Goal: Task Accomplishment & Management: Use online tool/utility

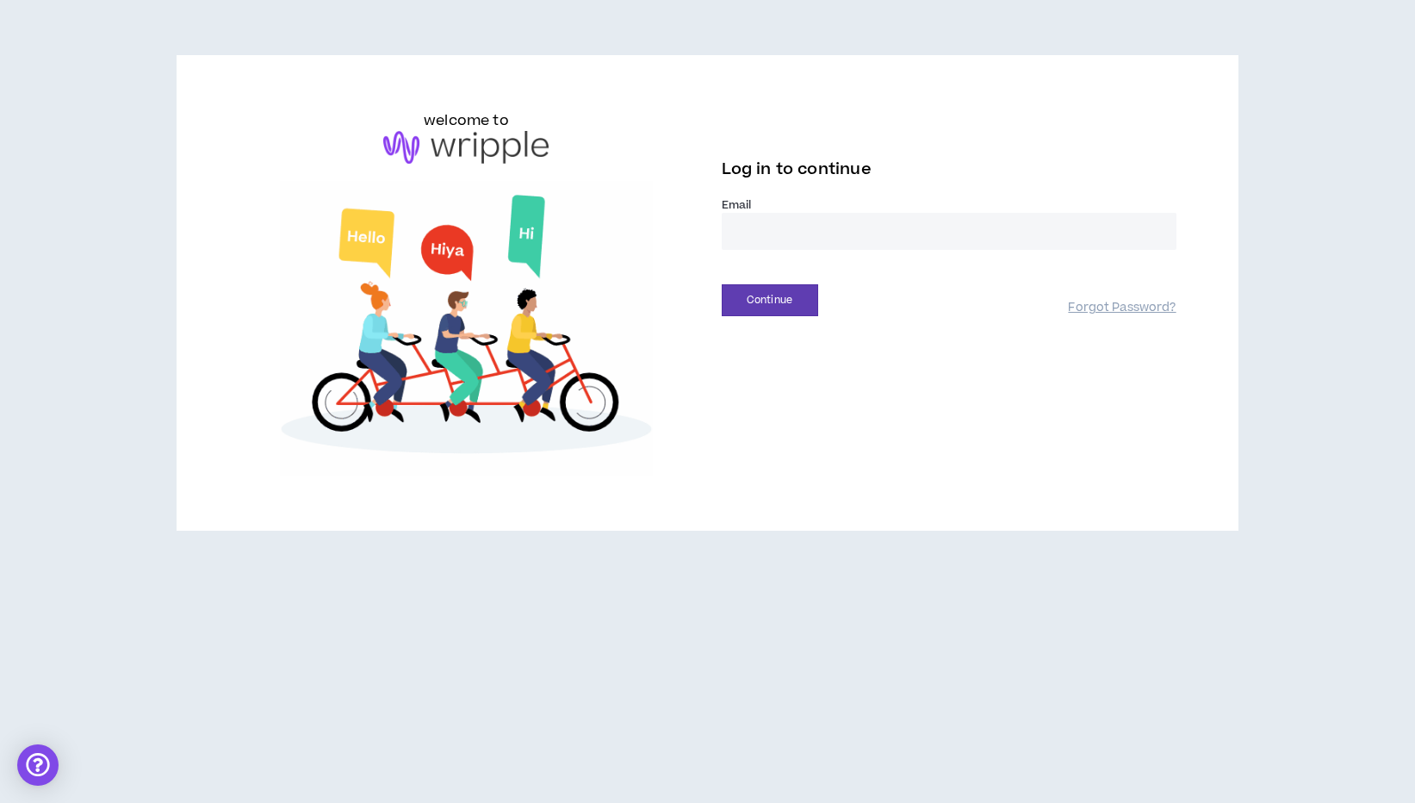
type input "**********"
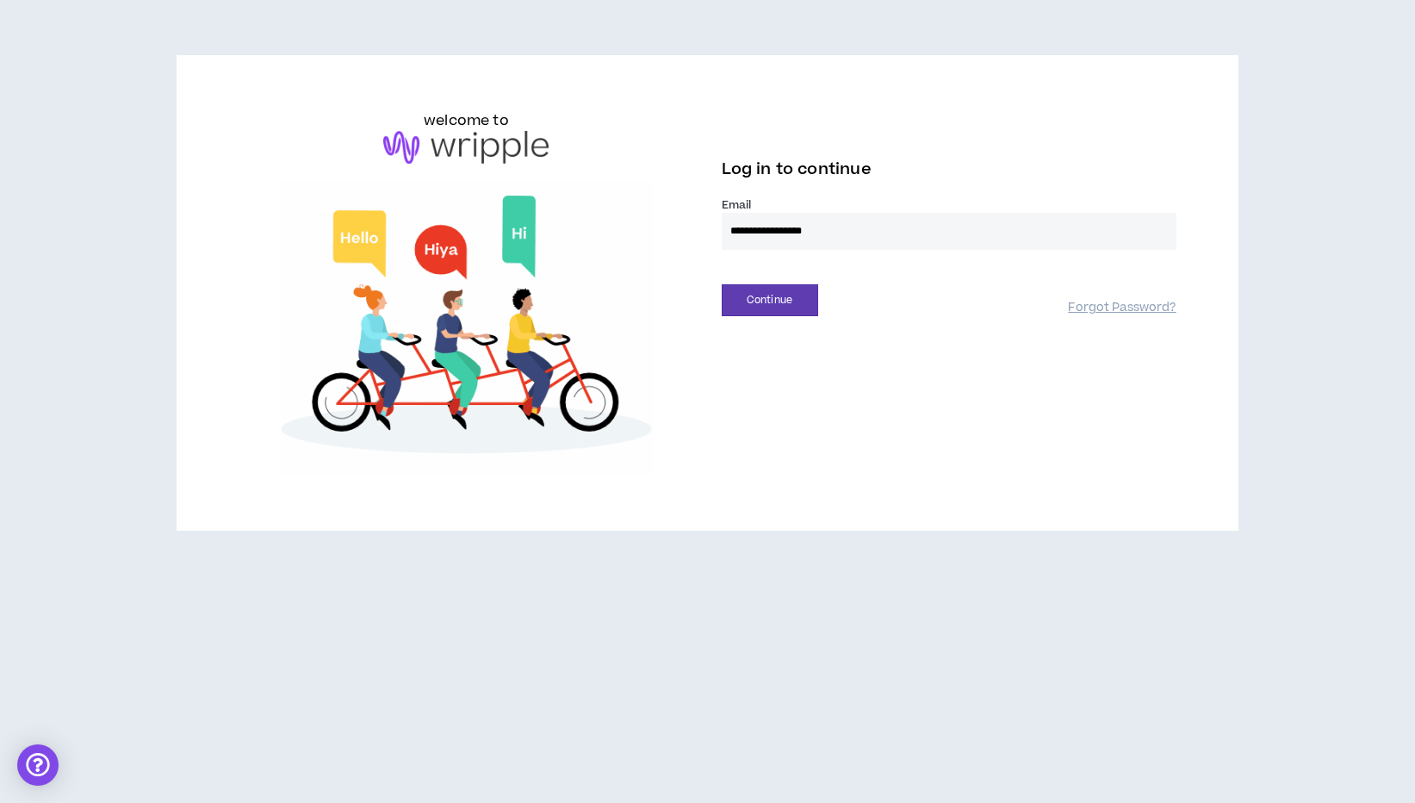
click at [769, 300] on button "Continue" at bounding box center [770, 300] width 96 height 32
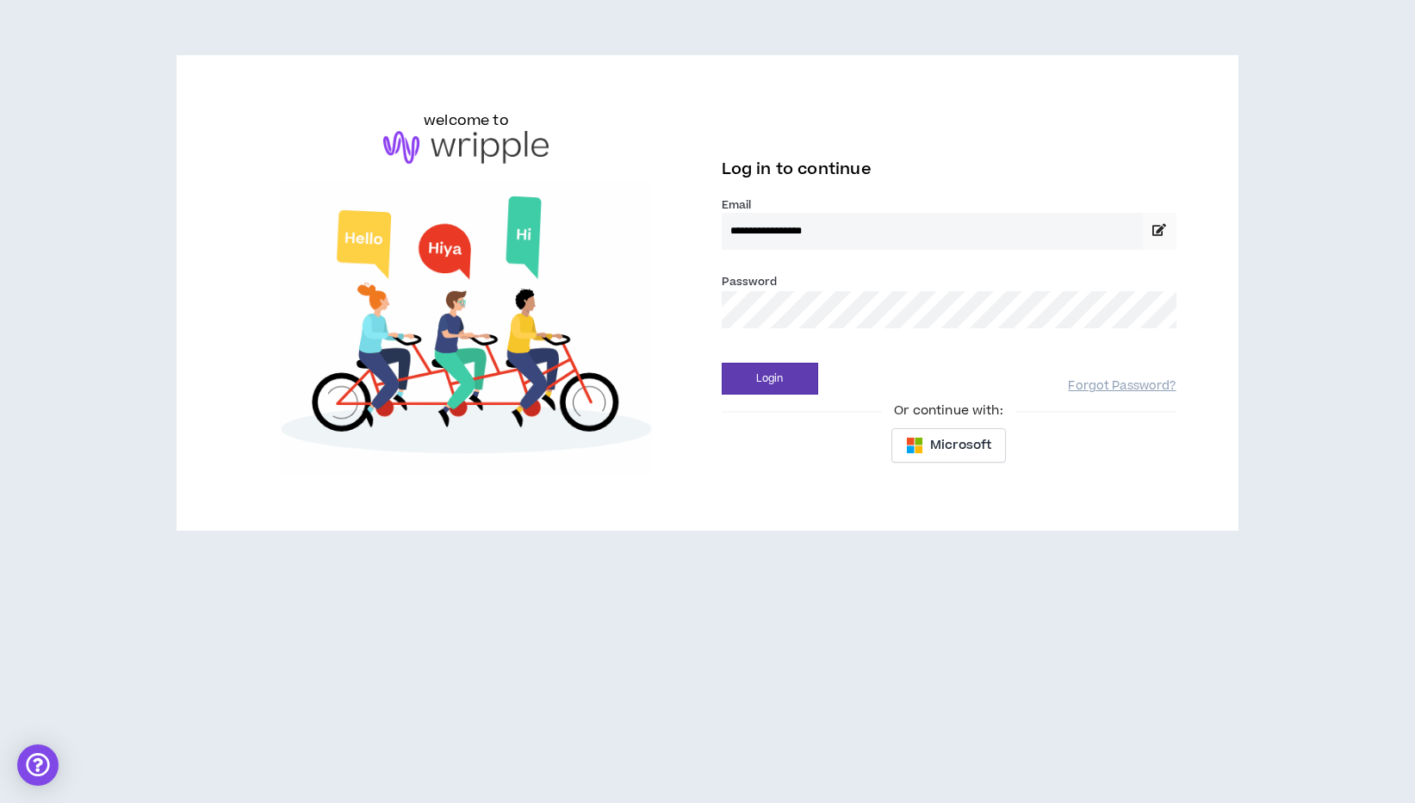
click at [769, 378] on button "Login" at bounding box center [770, 379] width 96 height 32
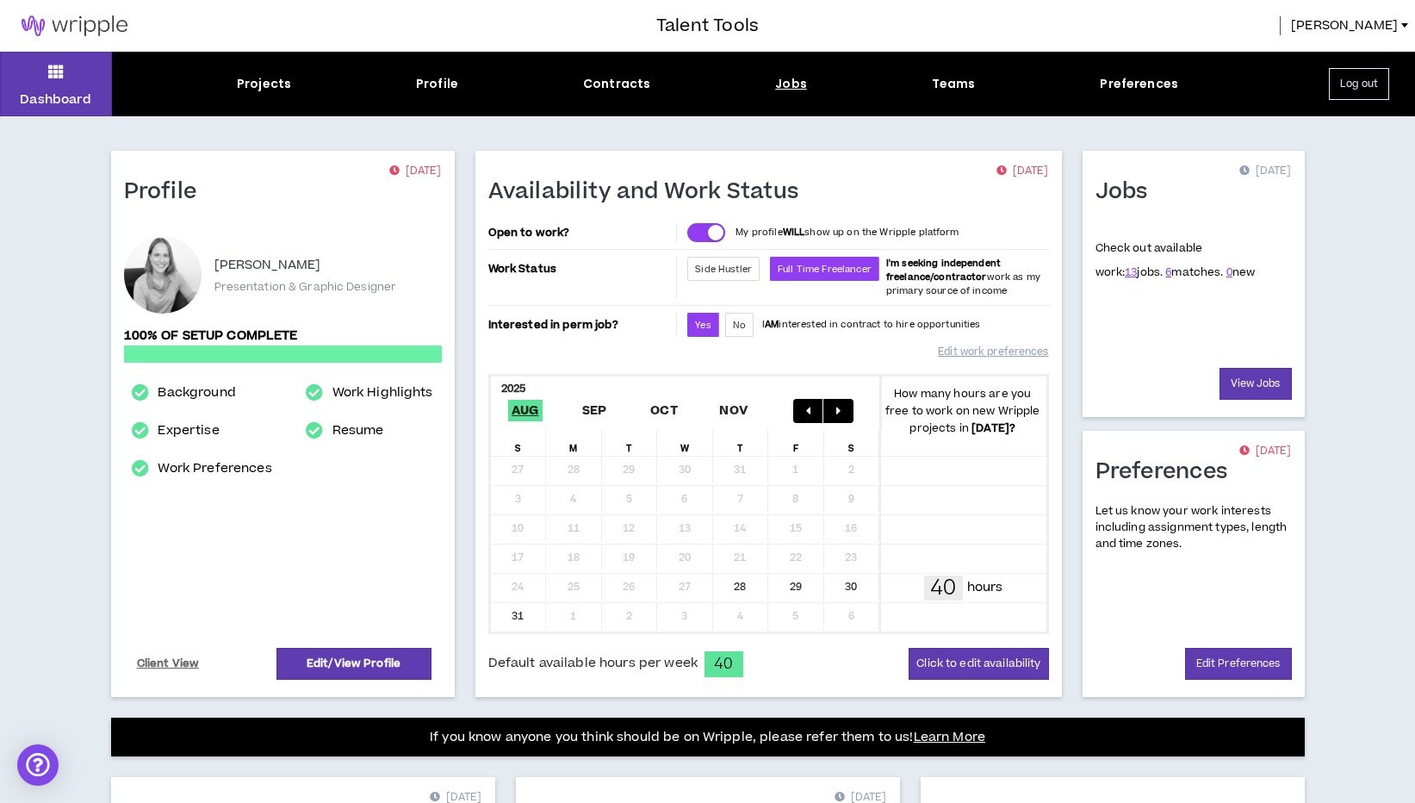
click at [794, 81] on div "Jobs" at bounding box center [791, 84] width 32 height 18
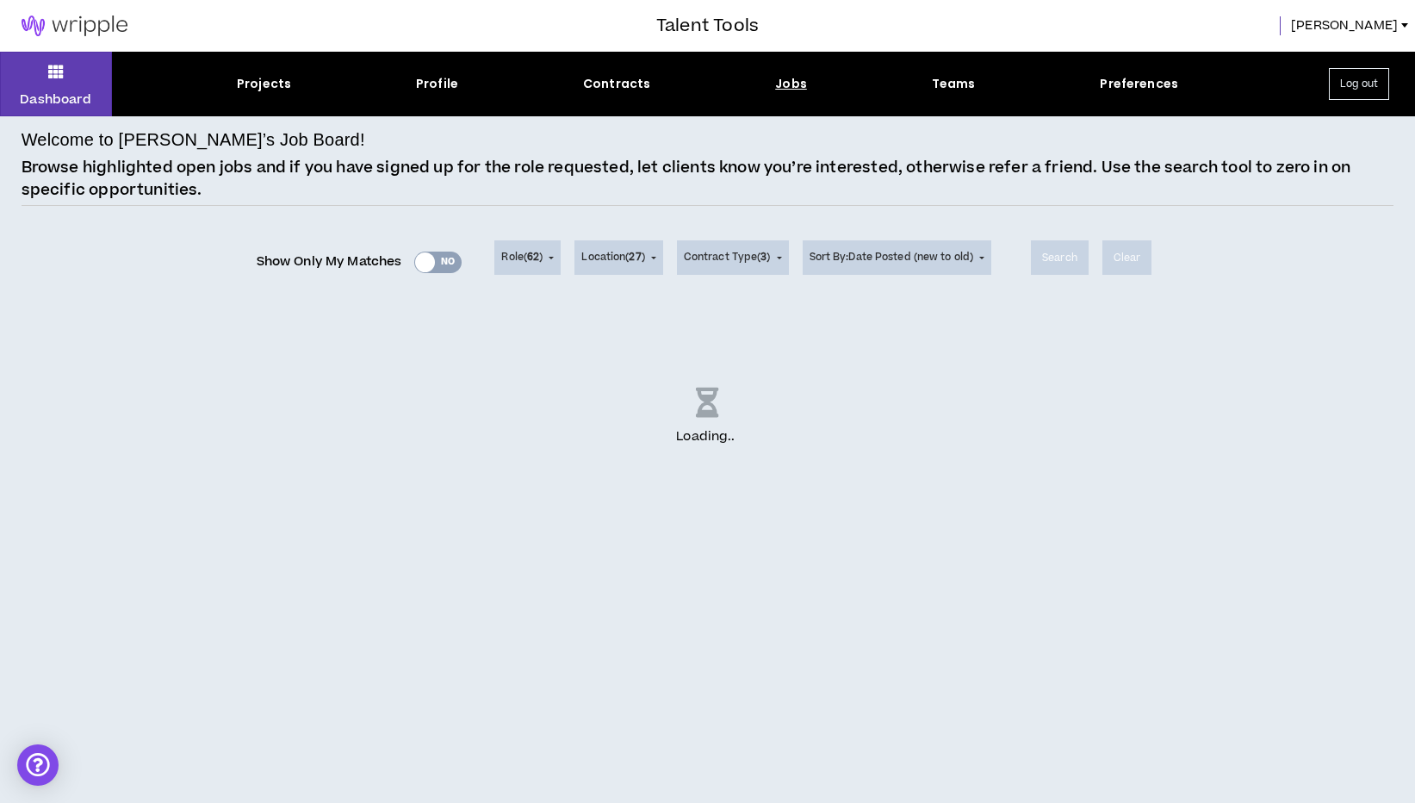
click at [412, 257] on div "Show Only My Matches Yes No" at bounding box center [360, 262] width 206 height 26
click at [423, 262] on div "Show Only My Matches Yes No" at bounding box center [360, 262] width 206 height 26
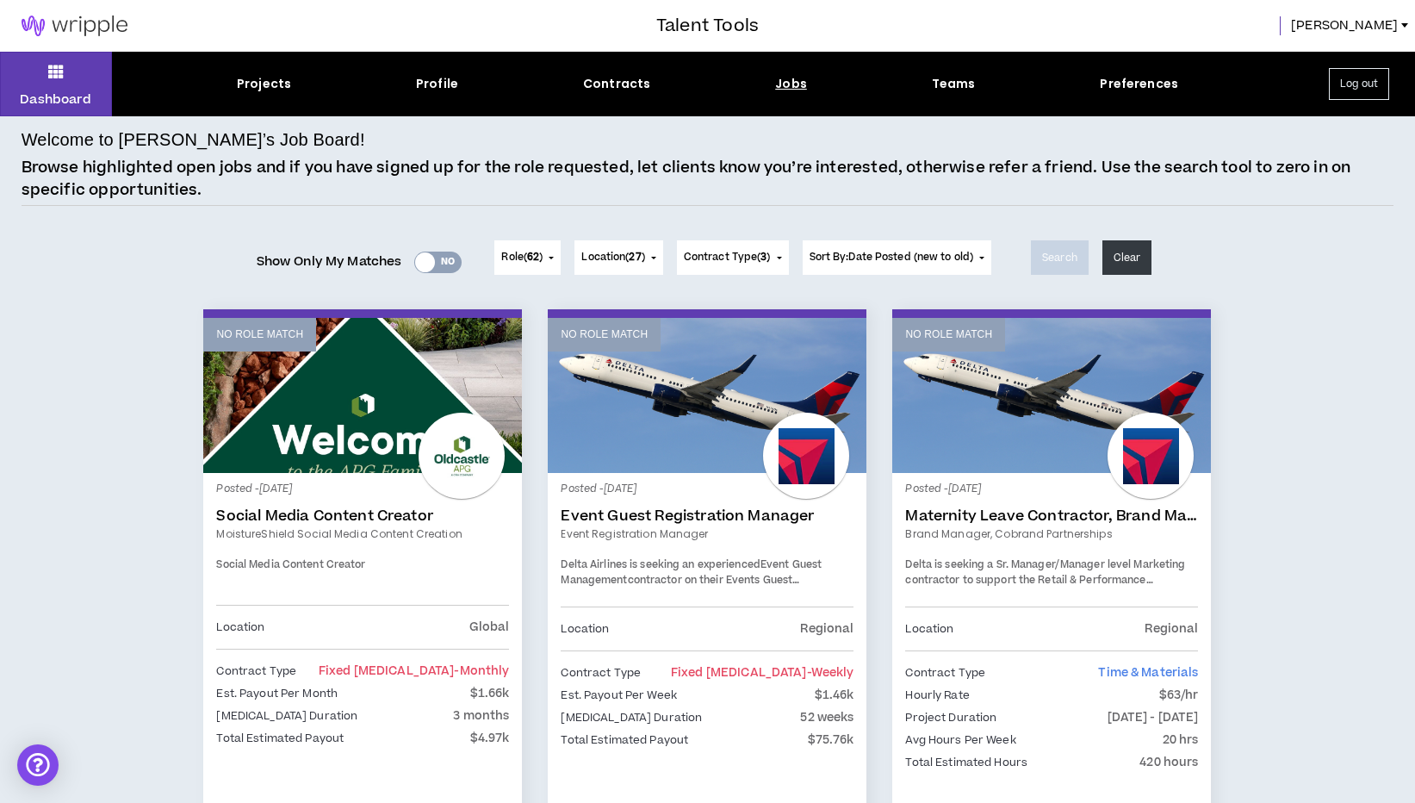
click at [423, 262] on div at bounding box center [425, 262] width 20 height 20
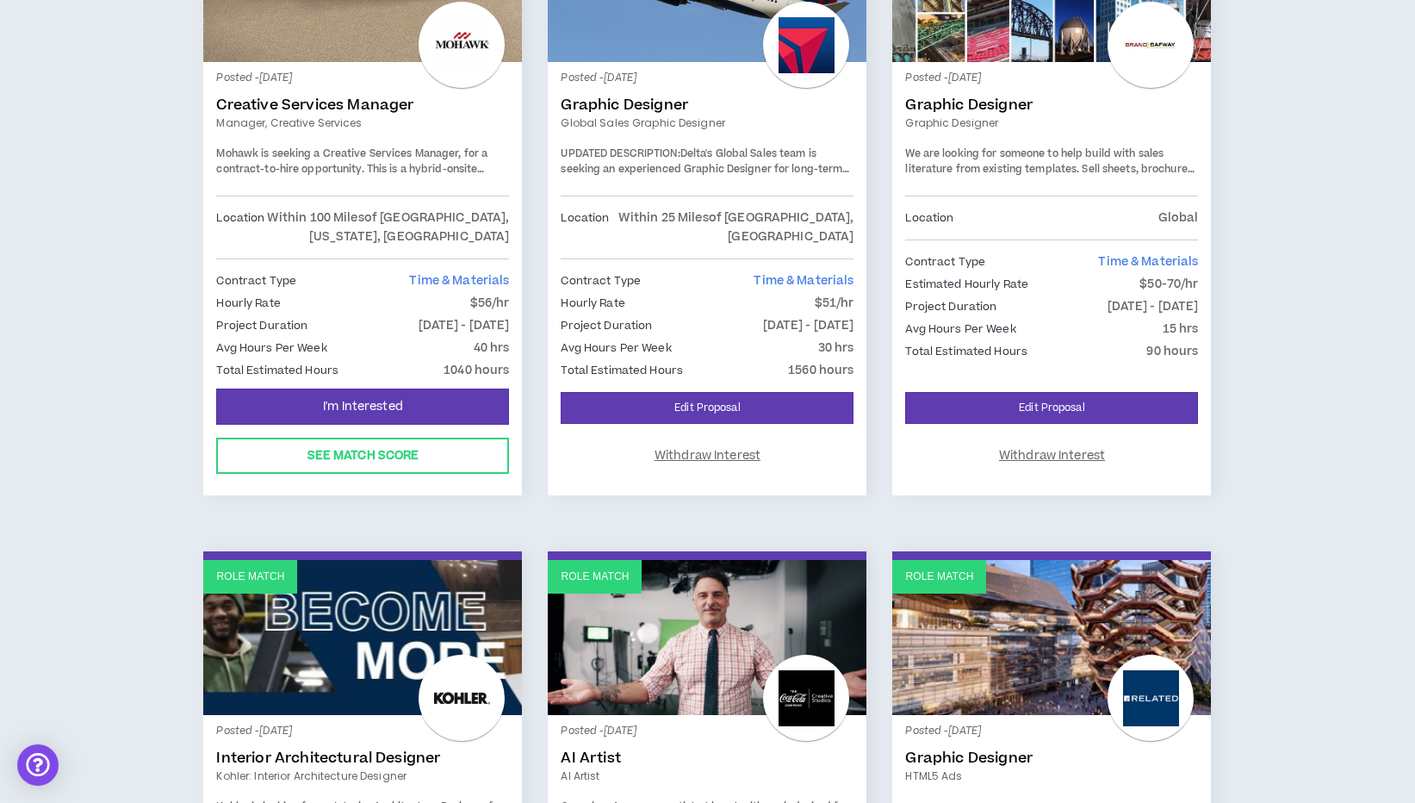
scroll to position [412, 0]
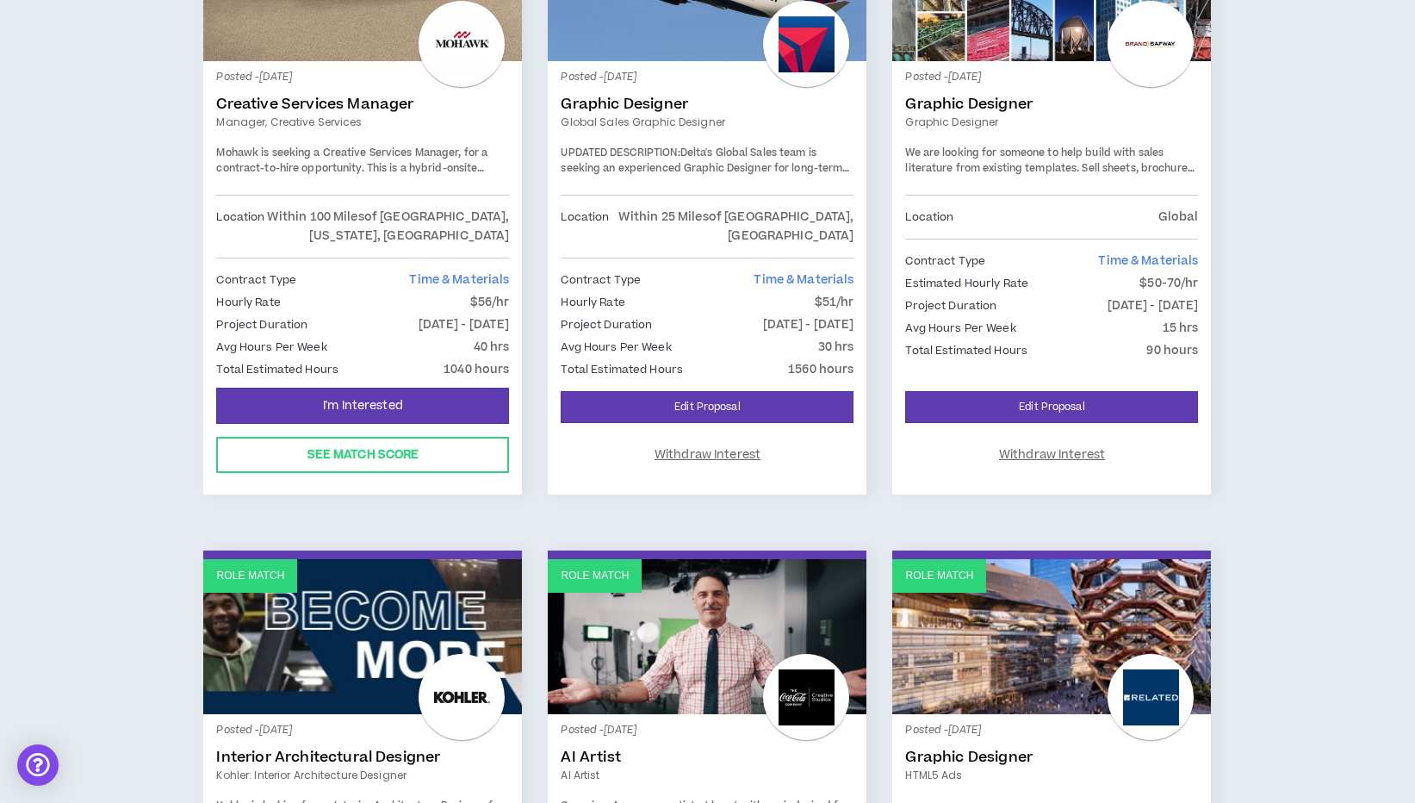
click at [681, 105] on link "Graphic Designer" at bounding box center [707, 104] width 293 height 17
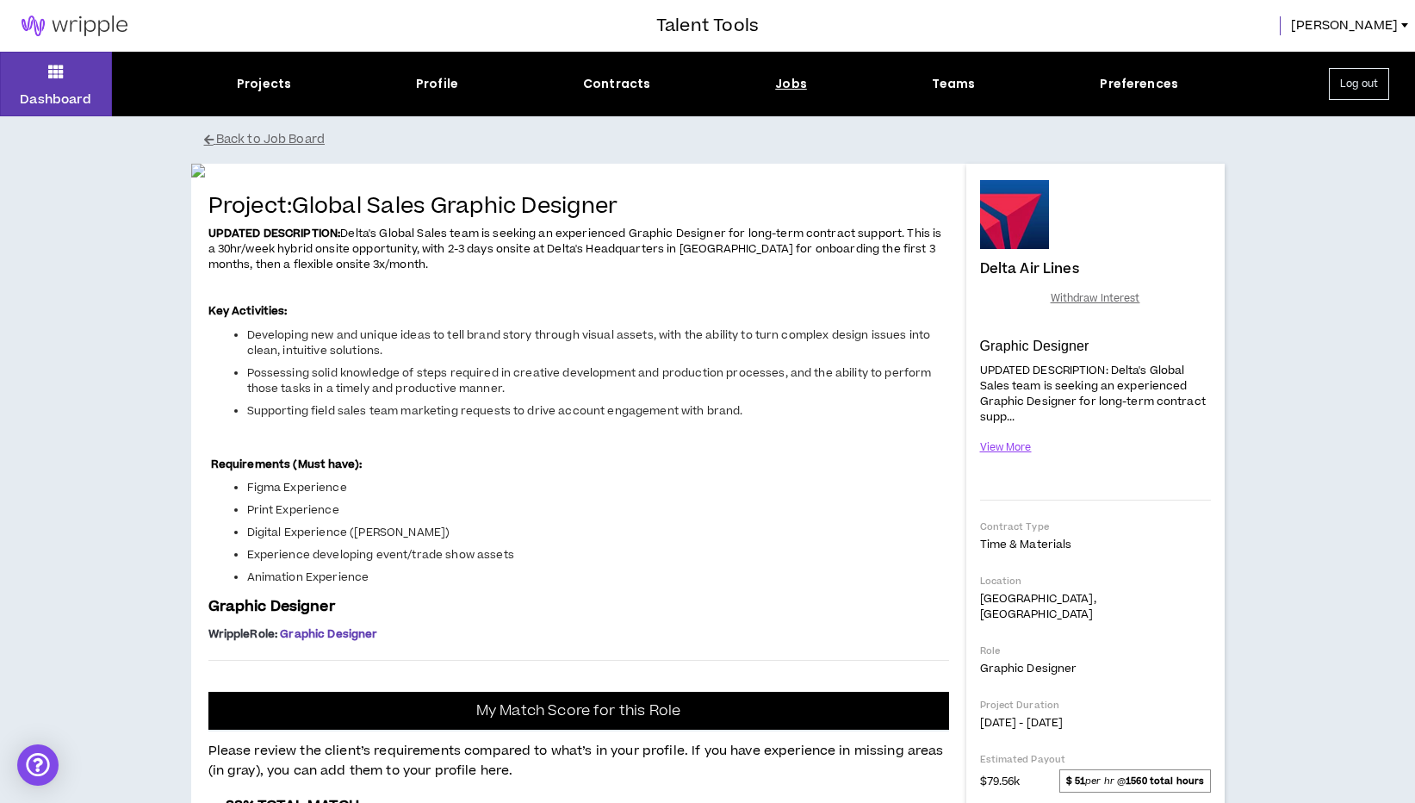
click at [787, 84] on div "Jobs" at bounding box center [791, 84] width 32 height 18
click at [787, 77] on div "Jobs" at bounding box center [791, 84] width 32 height 18
click at [217, 131] on button "Back to Job Board" at bounding box center [720, 140] width 1033 height 30
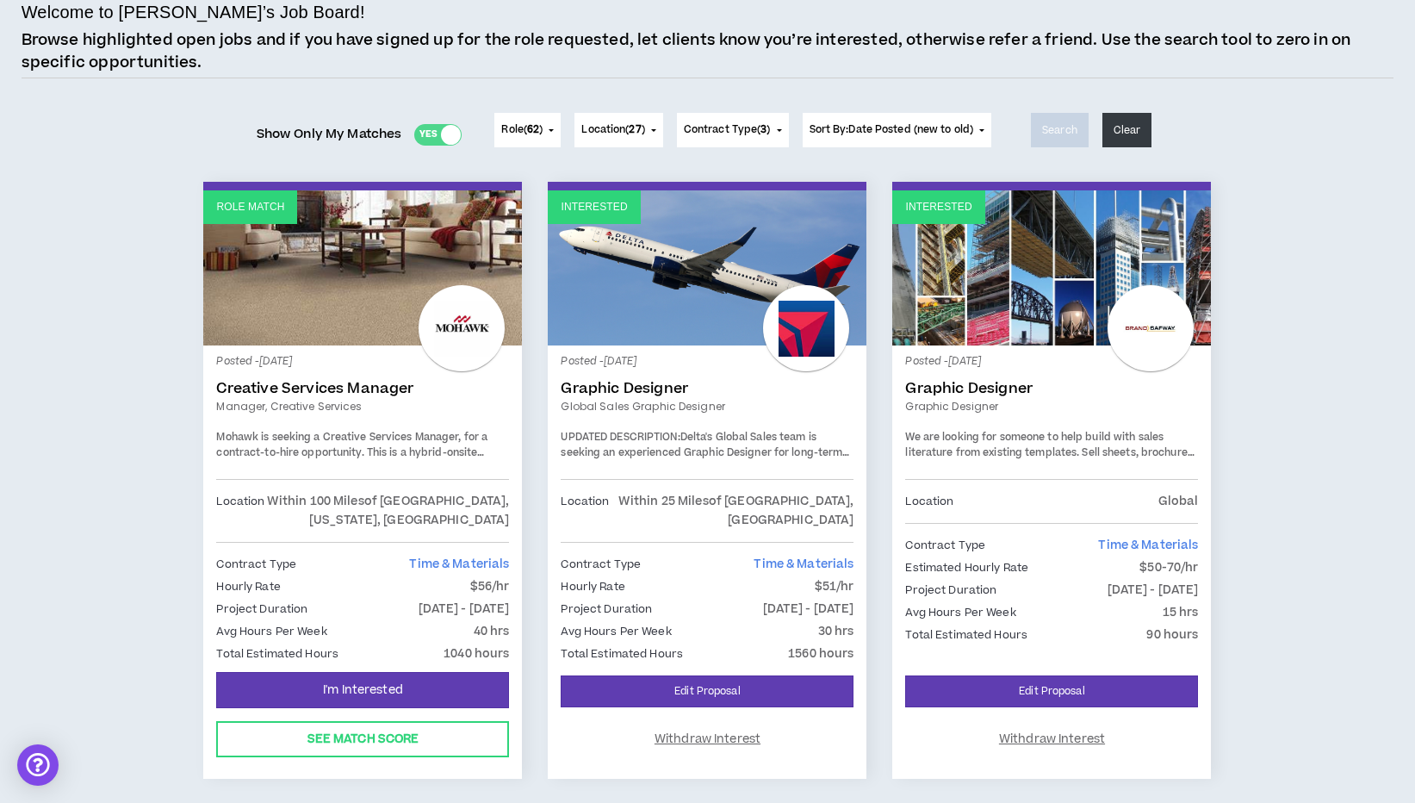
scroll to position [115, 0]
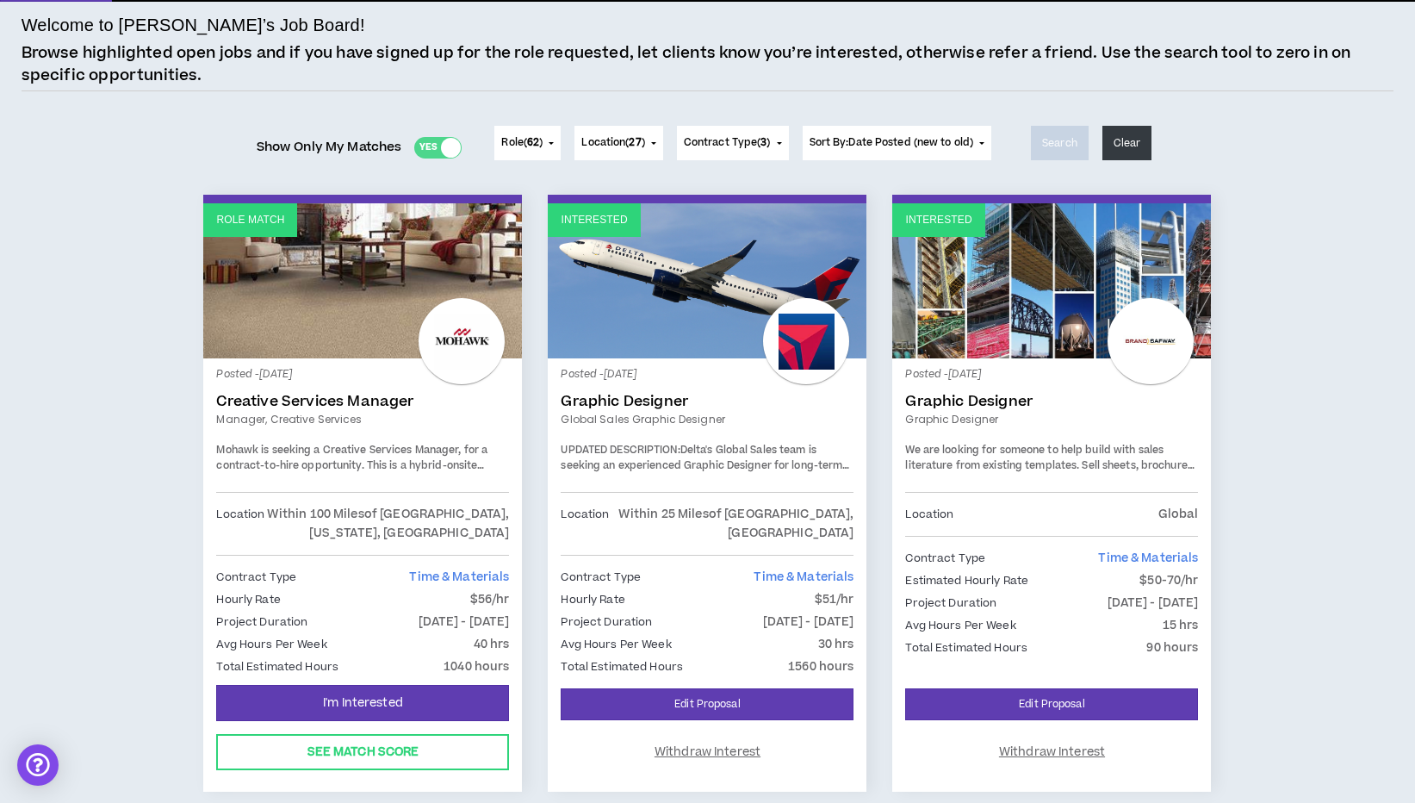
click at [355, 380] on p "Posted - [DATE]" at bounding box center [362, 374] width 293 height 15
click at [348, 407] on link "Creative Services Manager" at bounding box center [362, 401] width 293 height 17
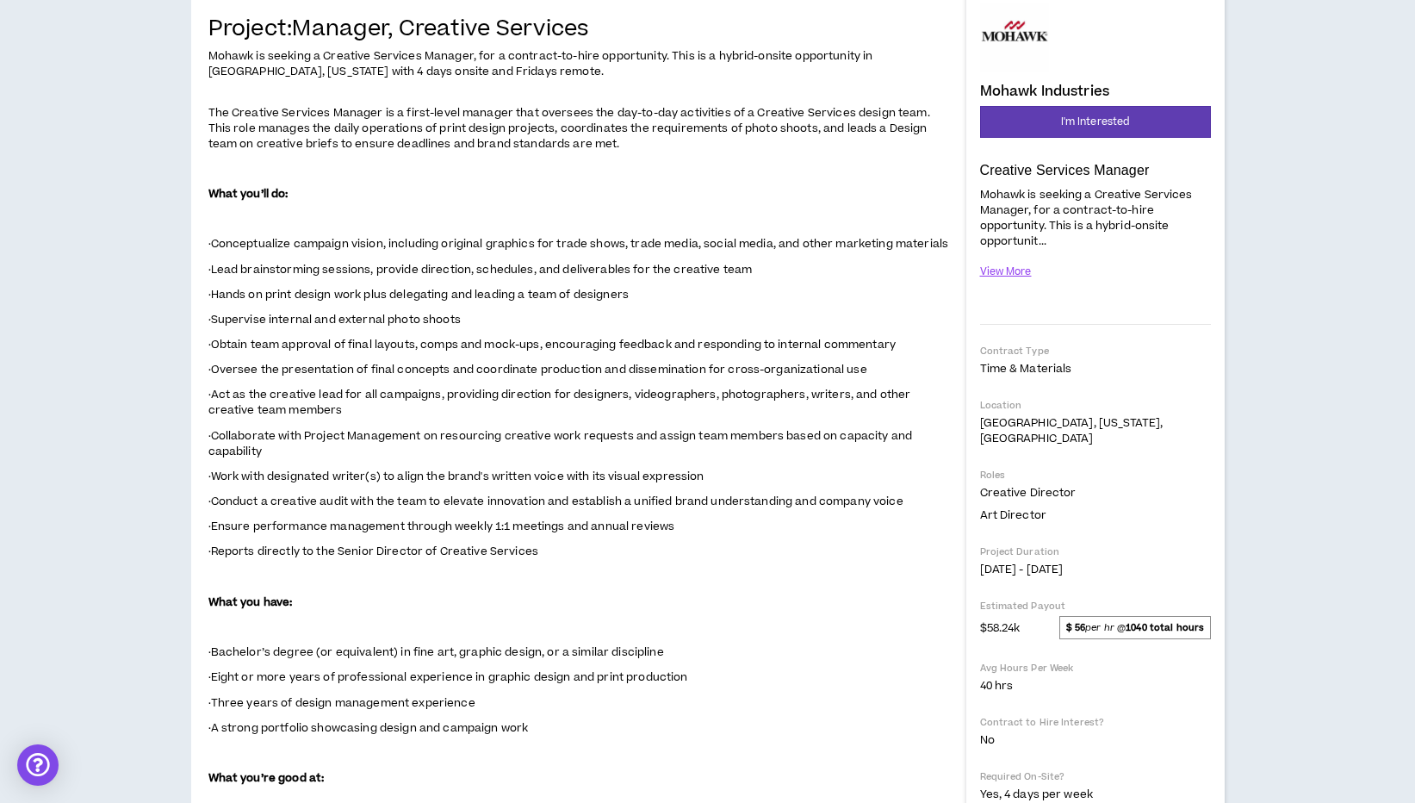
scroll to position [178, 0]
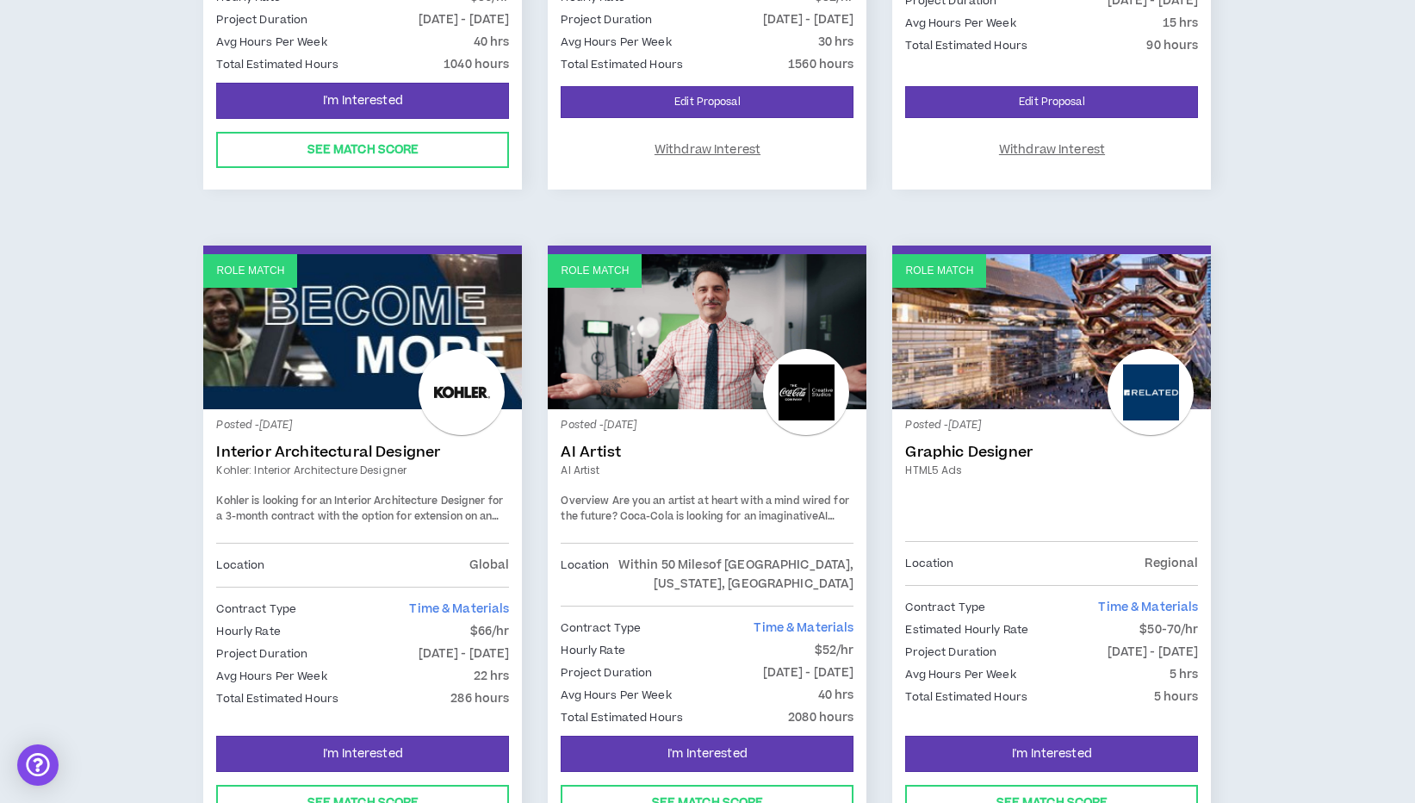
scroll to position [717, 0]
